Goal: Task Accomplishment & Management: Use online tool/utility

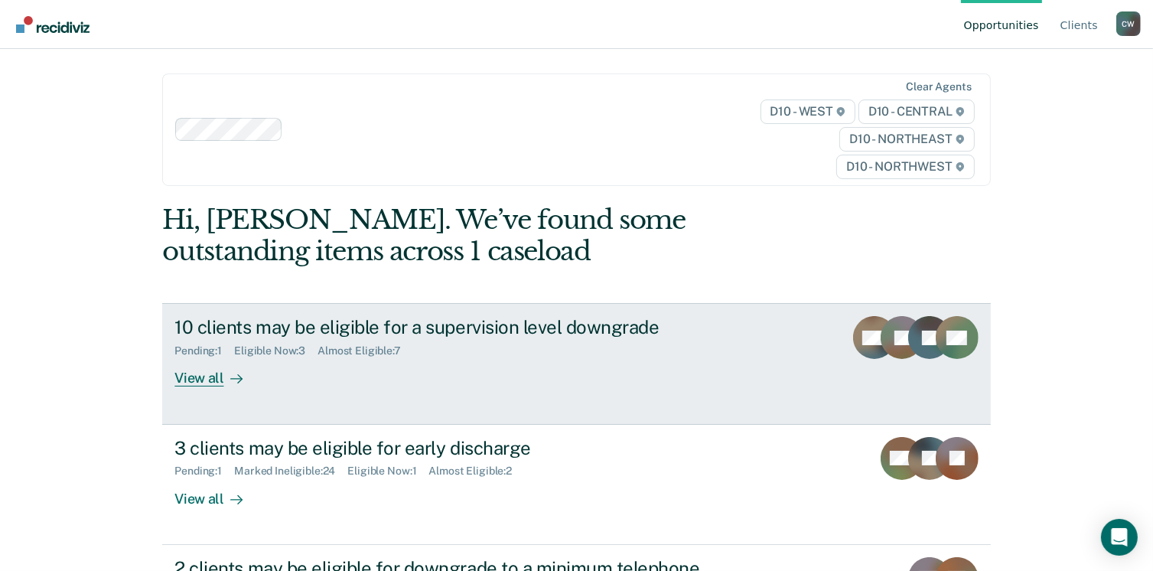
click at [224, 374] on div at bounding box center [233, 378] width 18 height 18
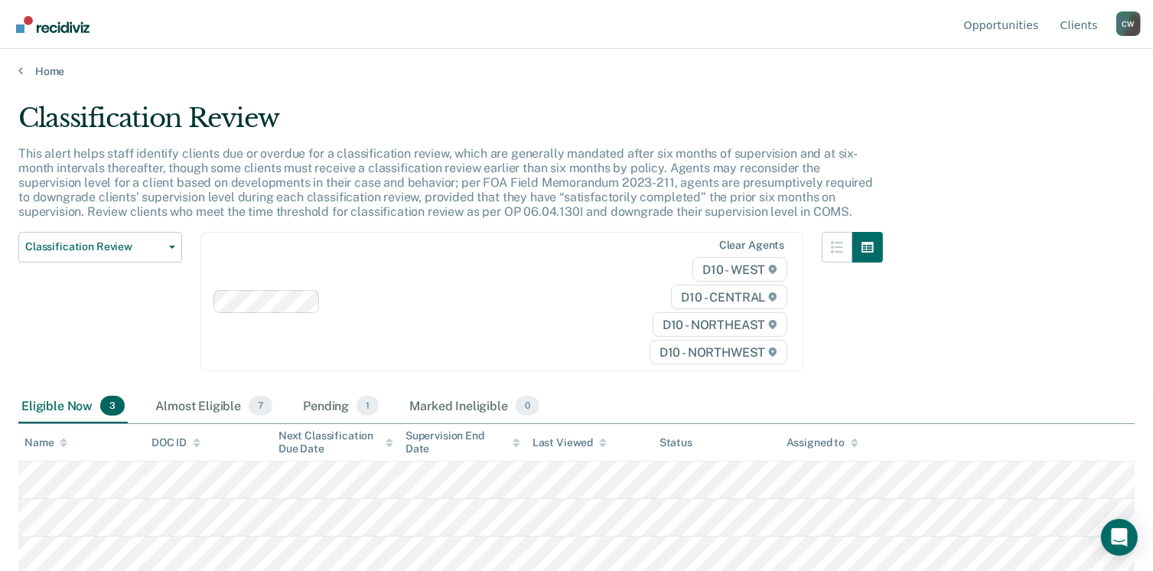
scroll to position [4, 0]
click at [206, 401] on div "Almost Eligible 7" at bounding box center [213, 406] width 123 height 34
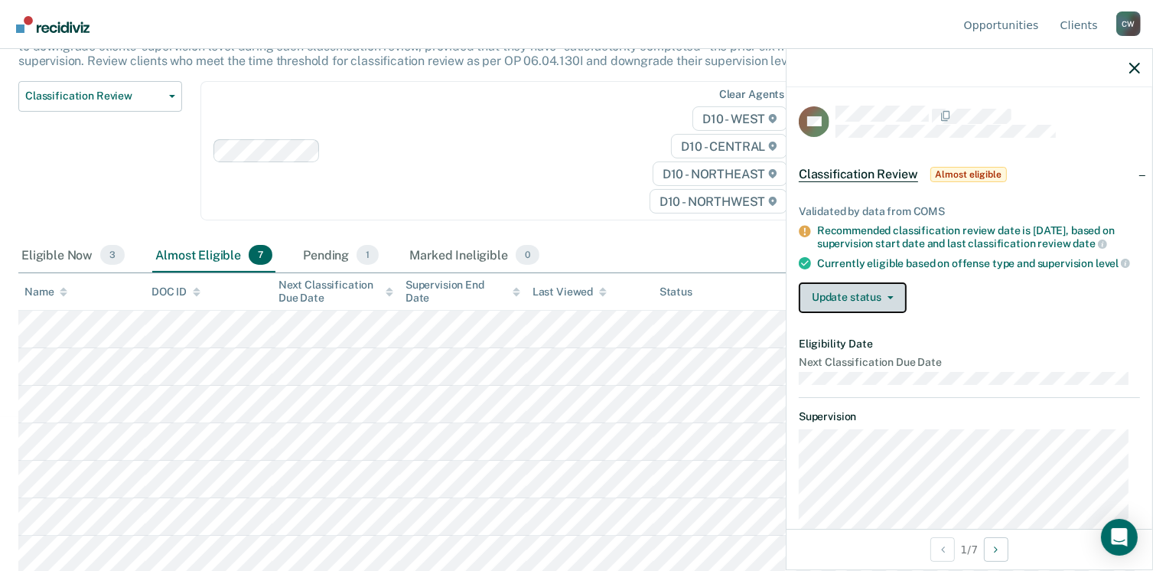
click at [890, 303] on button "Update status" at bounding box center [852, 297] width 108 height 31
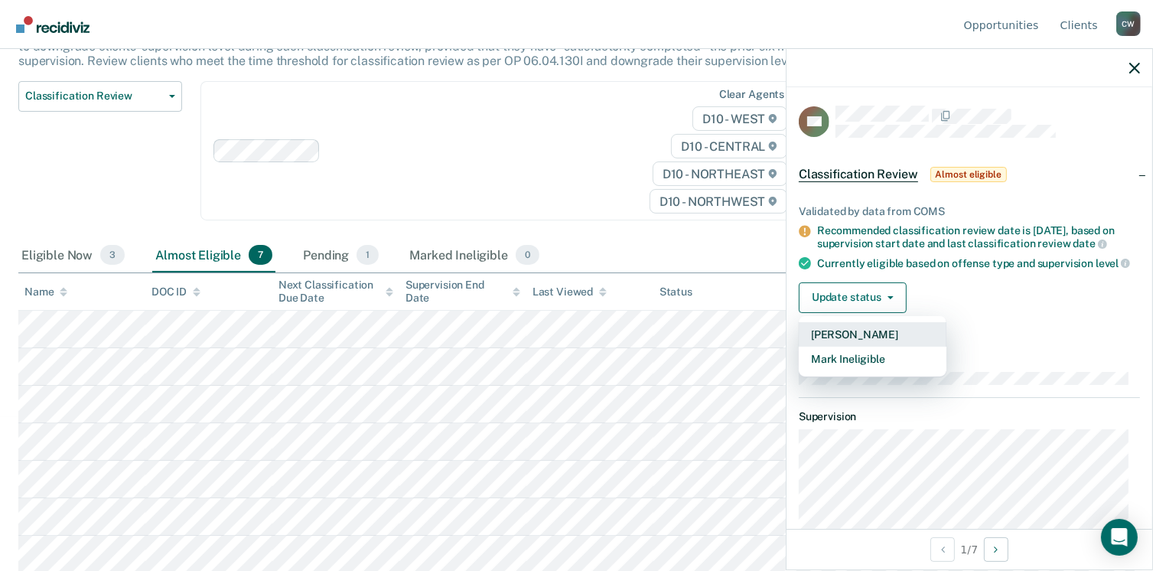
click at [860, 346] on button "[PERSON_NAME]" at bounding box center [872, 334] width 148 height 24
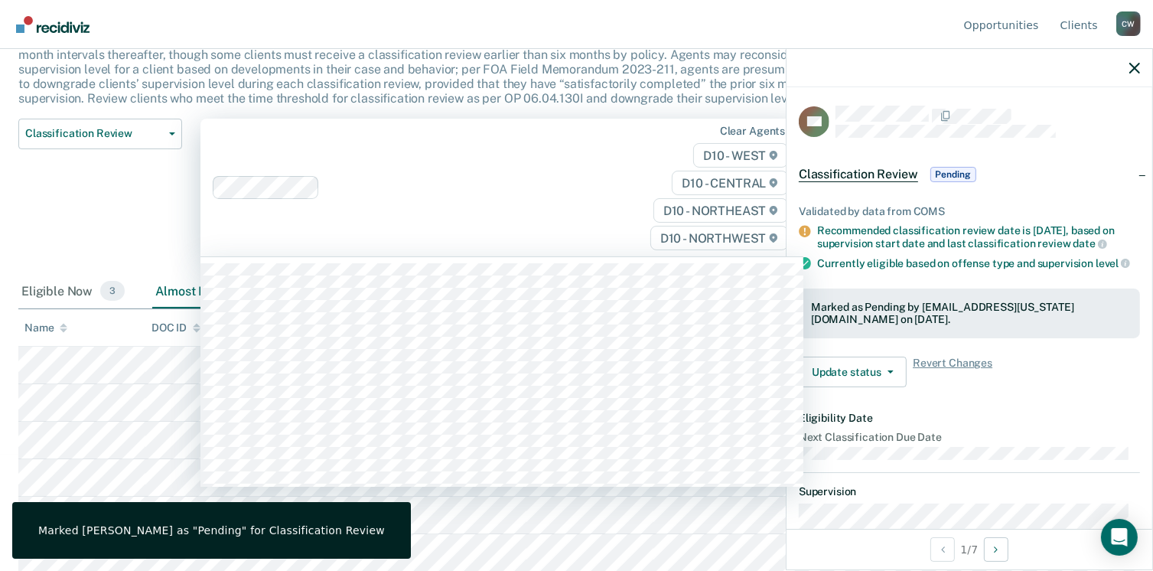
click at [551, 187] on div at bounding box center [471, 187] width 290 height 18
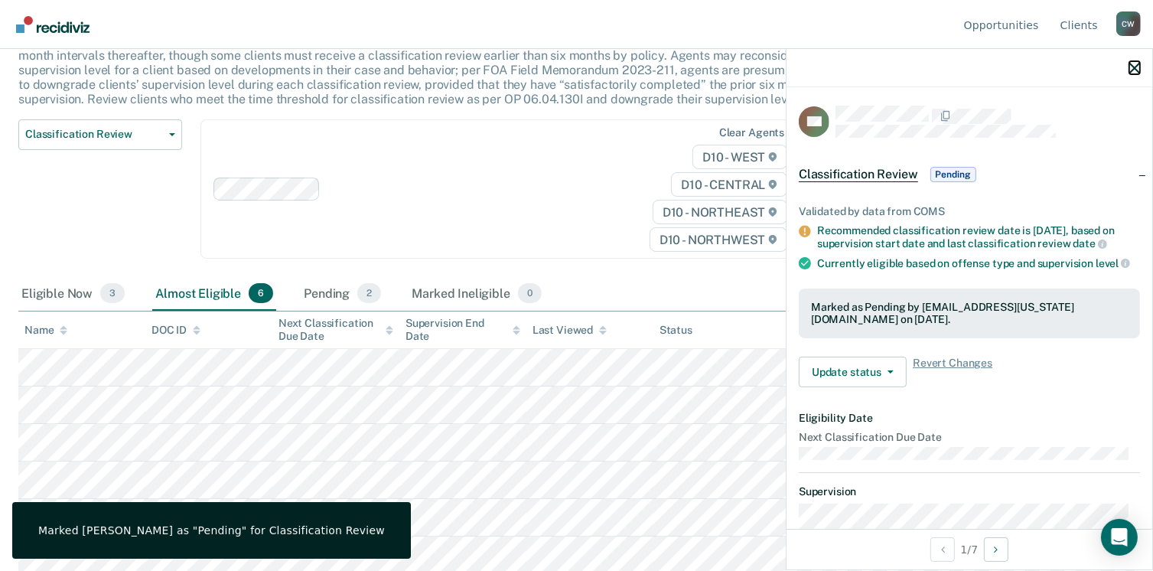
click at [1137, 70] on icon "button" at bounding box center [1134, 68] width 11 height 11
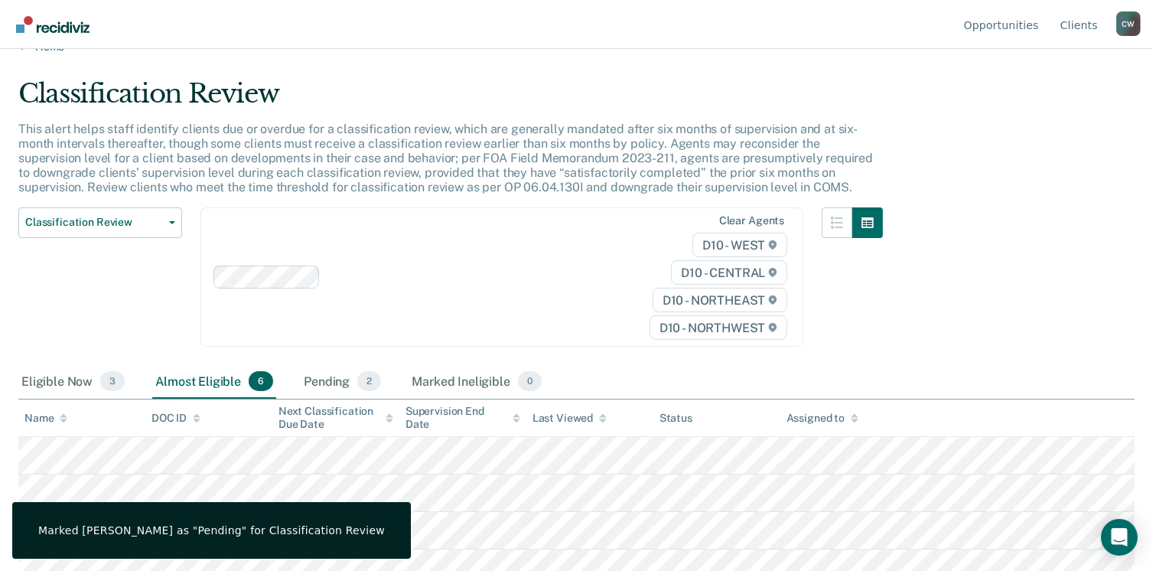
scroll to position [0, 0]
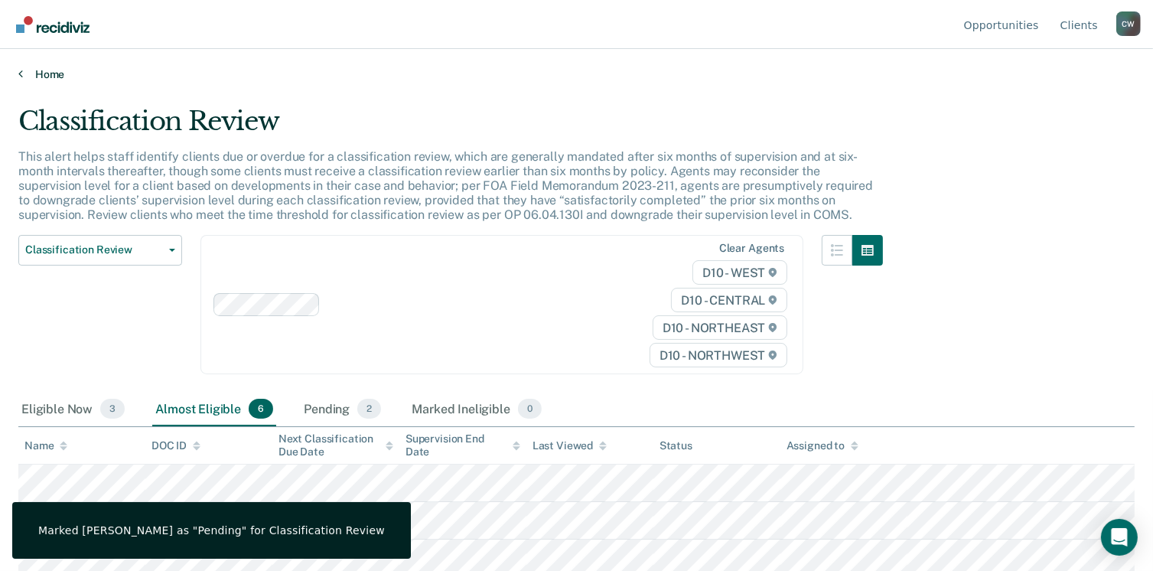
click at [44, 69] on link "Home" at bounding box center [576, 74] width 1116 height 14
